Goal: Transaction & Acquisition: Purchase product/service

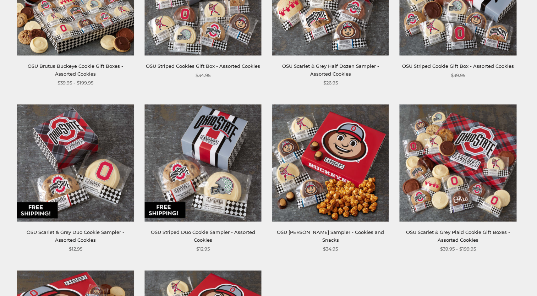
scroll to position [213, 0]
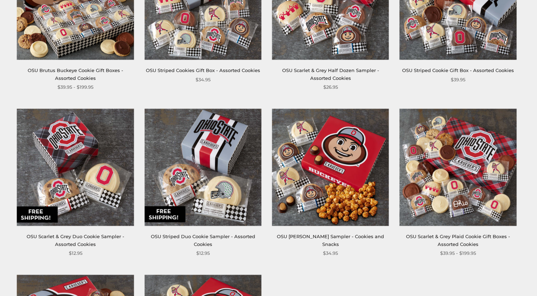
click at [203, 195] on img at bounding box center [202, 167] width 117 height 117
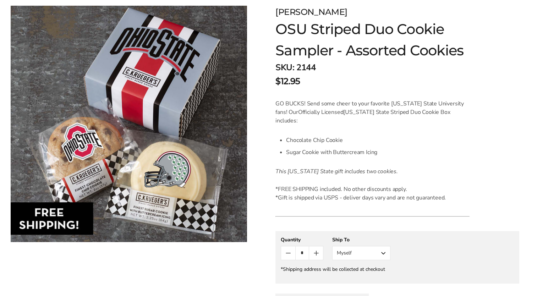
scroll to position [142, 0]
